Goal: Task Accomplishment & Management: Complete application form

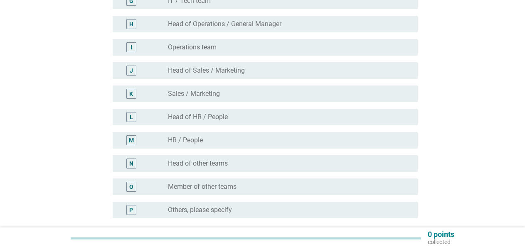
scroll to position [208, 0]
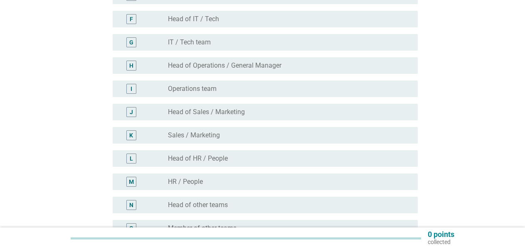
click at [244, 131] on div "radio_button_unchecked Sales / Marketing" at bounding box center [289, 136] width 243 height 10
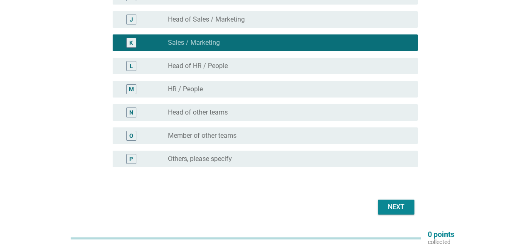
scroll to position [244, 0]
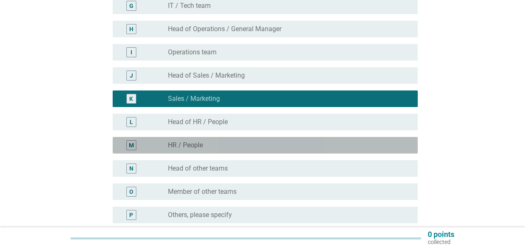
click at [220, 147] on div "radio_button_unchecked HR / People" at bounding box center [286, 145] width 237 height 8
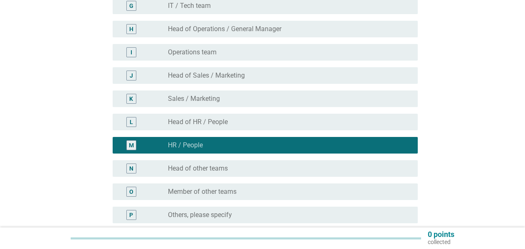
click at [192, 96] on label "Sales / Marketing" at bounding box center [194, 99] width 52 height 8
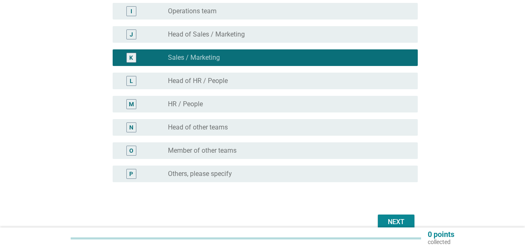
scroll to position [286, 0]
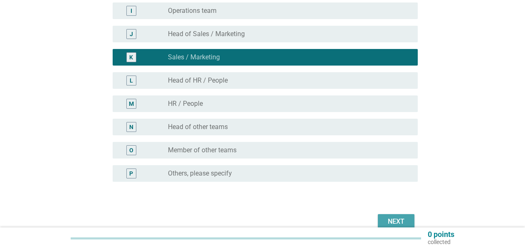
click at [392, 218] on div "Next" at bounding box center [395, 222] width 23 height 10
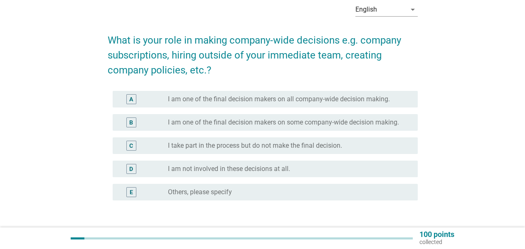
scroll to position [42, 0]
click at [130, 147] on div "C" at bounding box center [131, 145] width 4 height 9
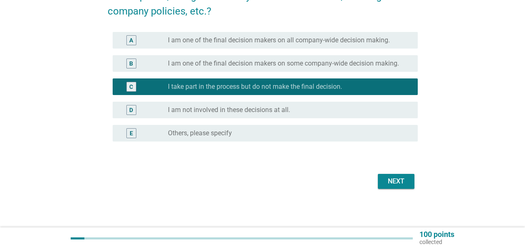
scroll to position [101, 0]
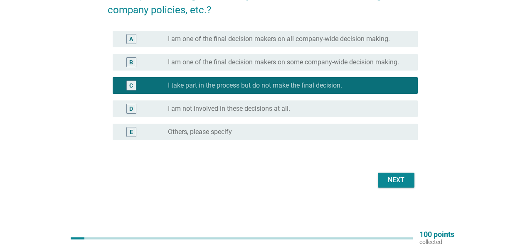
click at [392, 185] on button "Next" at bounding box center [396, 180] width 37 height 15
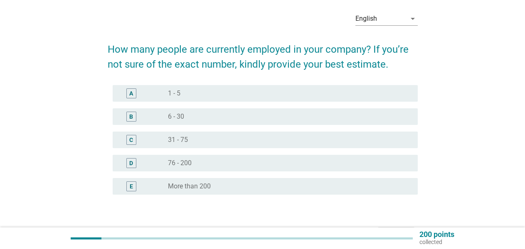
scroll to position [42, 0]
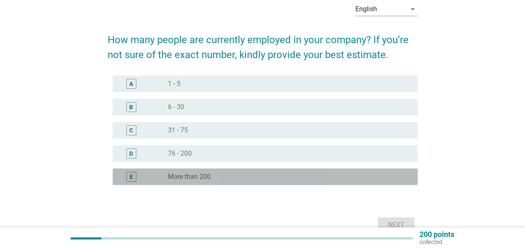
click at [208, 178] on label "More than 200" at bounding box center [189, 177] width 43 height 8
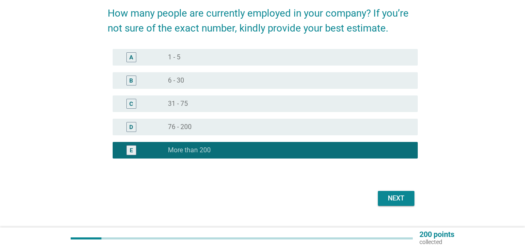
scroll to position [83, 0]
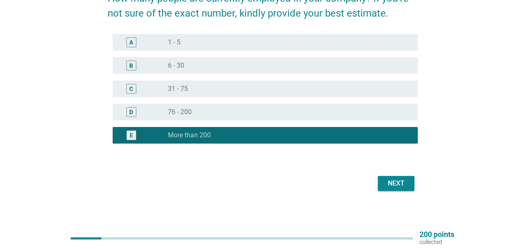
click at [391, 183] on div "Next" at bounding box center [395, 184] width 23 height 10
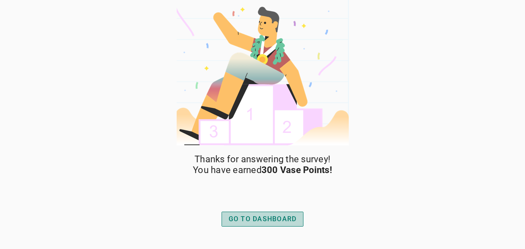
click at [288, 216] on div "GO TO DASHBOARD" at bounding box center [263, 219] width 68 height 10
